Goal: Information Seeking & Learning: Learn about a topic

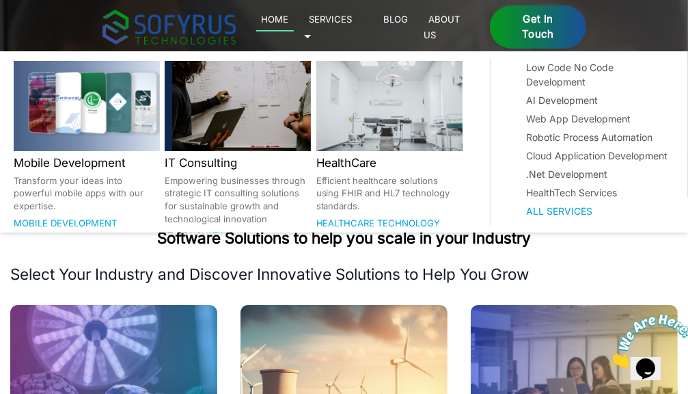
click at [353, 23] on link "Services 🞃" at bounding box center [328, 26] width 49 height 31
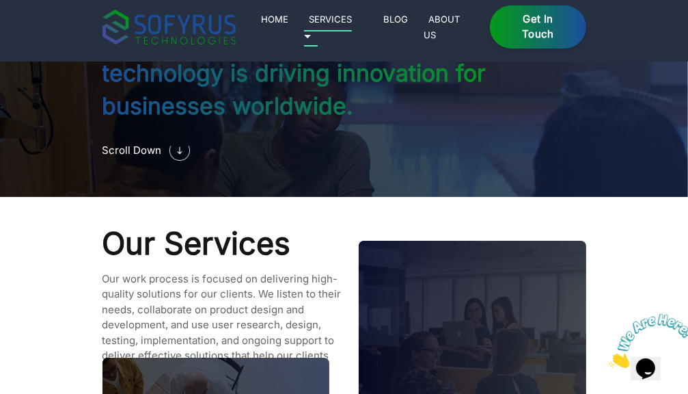
scroll to position [1124, 0]
